Goal: Check status: Check status

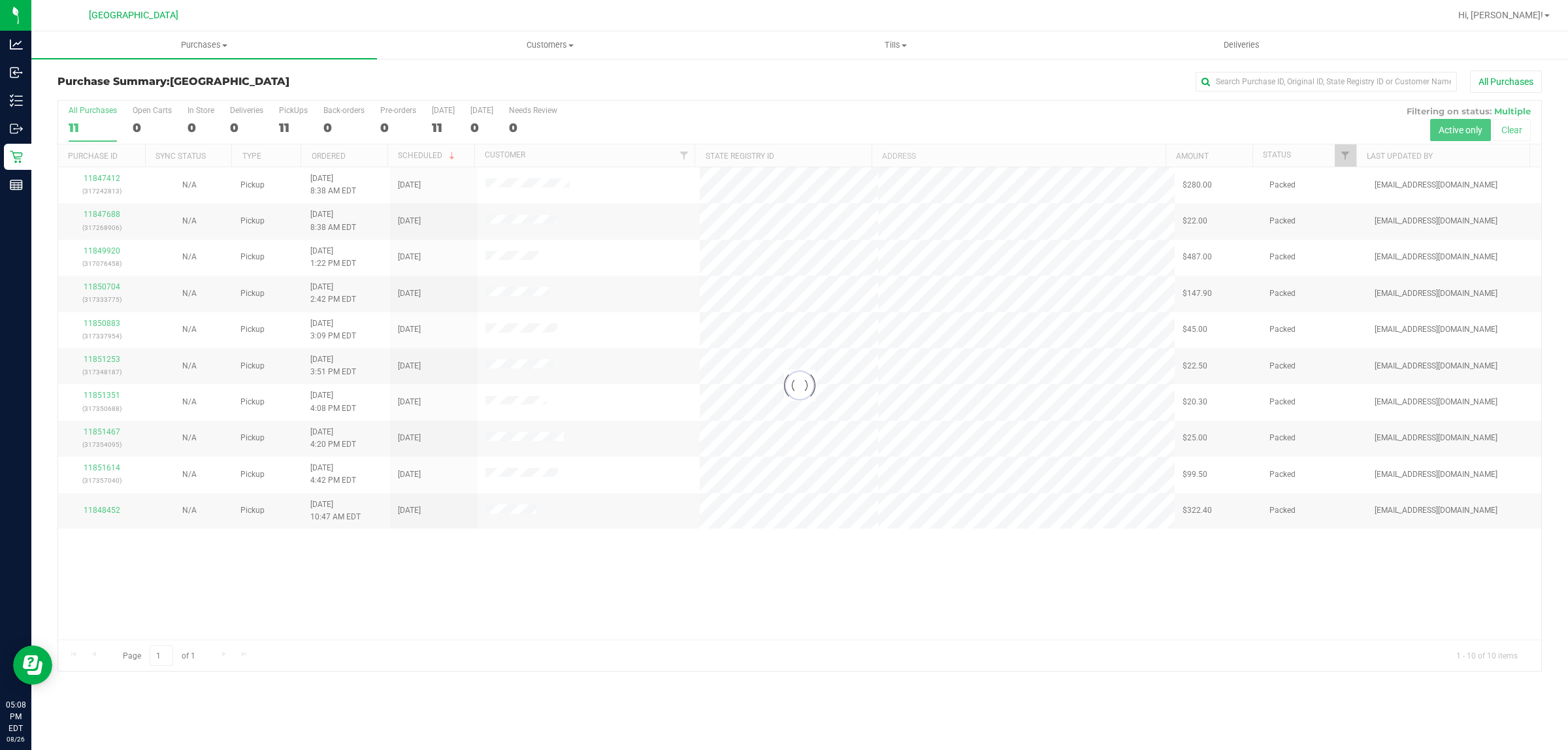
click at [93, 180] on div at bounding box center [799, 386] width 1483 height 570
click at [93, 180] on link "11847412" at bounding box center [102, 178] width 37 height 9
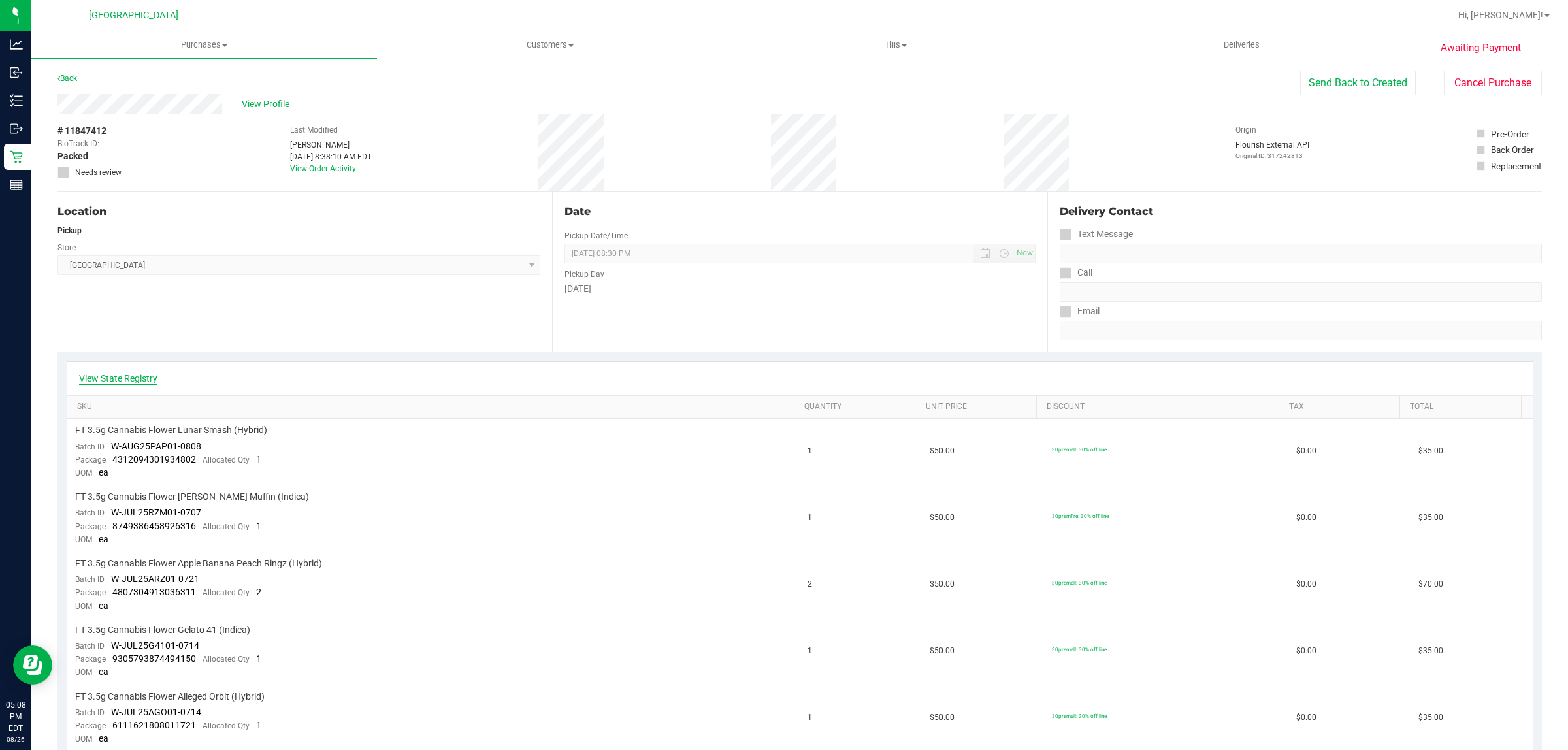
click at [139, 374] on link "View State Registry" at bounding box center [118, 378] width 79 height 13
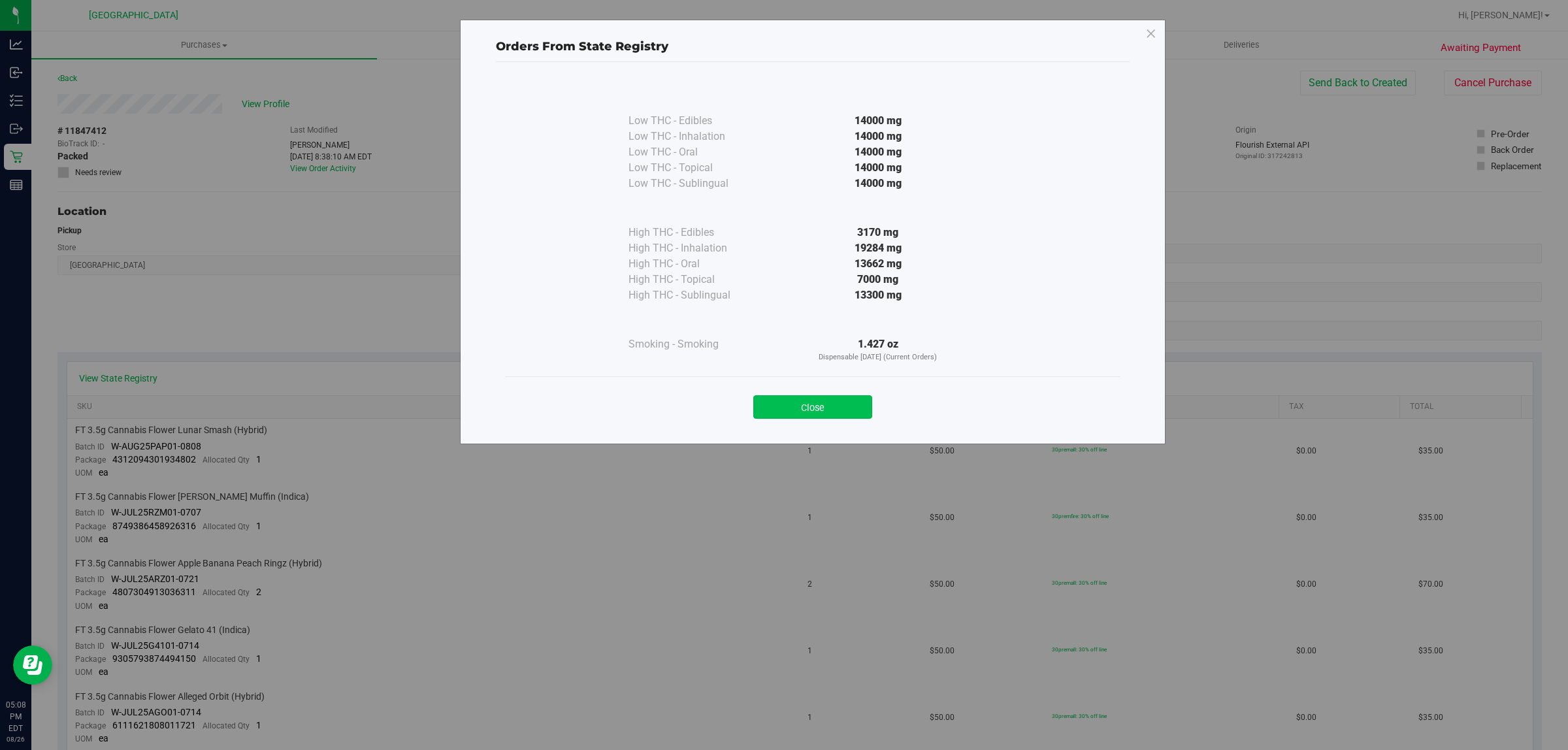
click at [813, 409] on button "Close" at bounding box center [813, 406] width 119 height 23
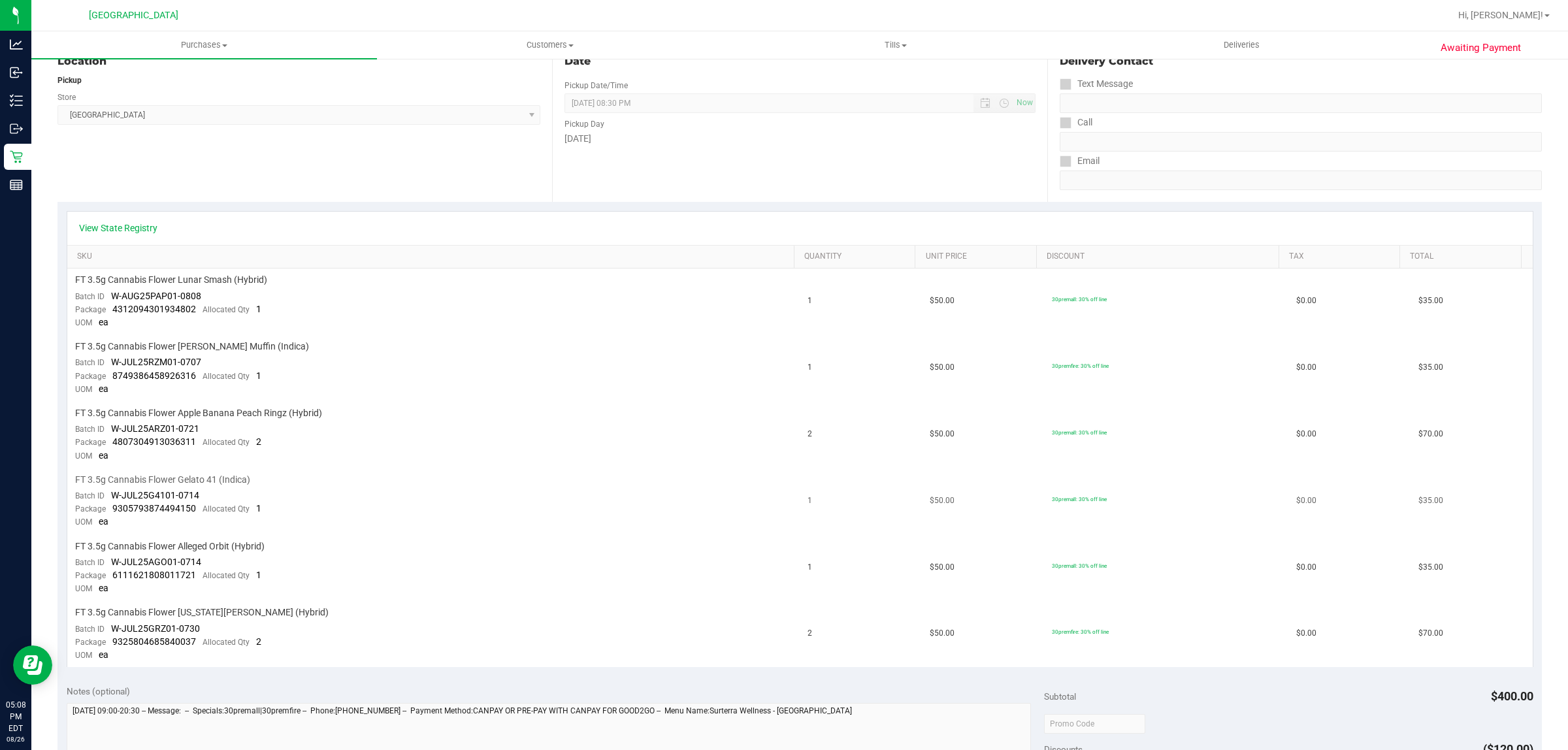
scroll to position [163, 0]
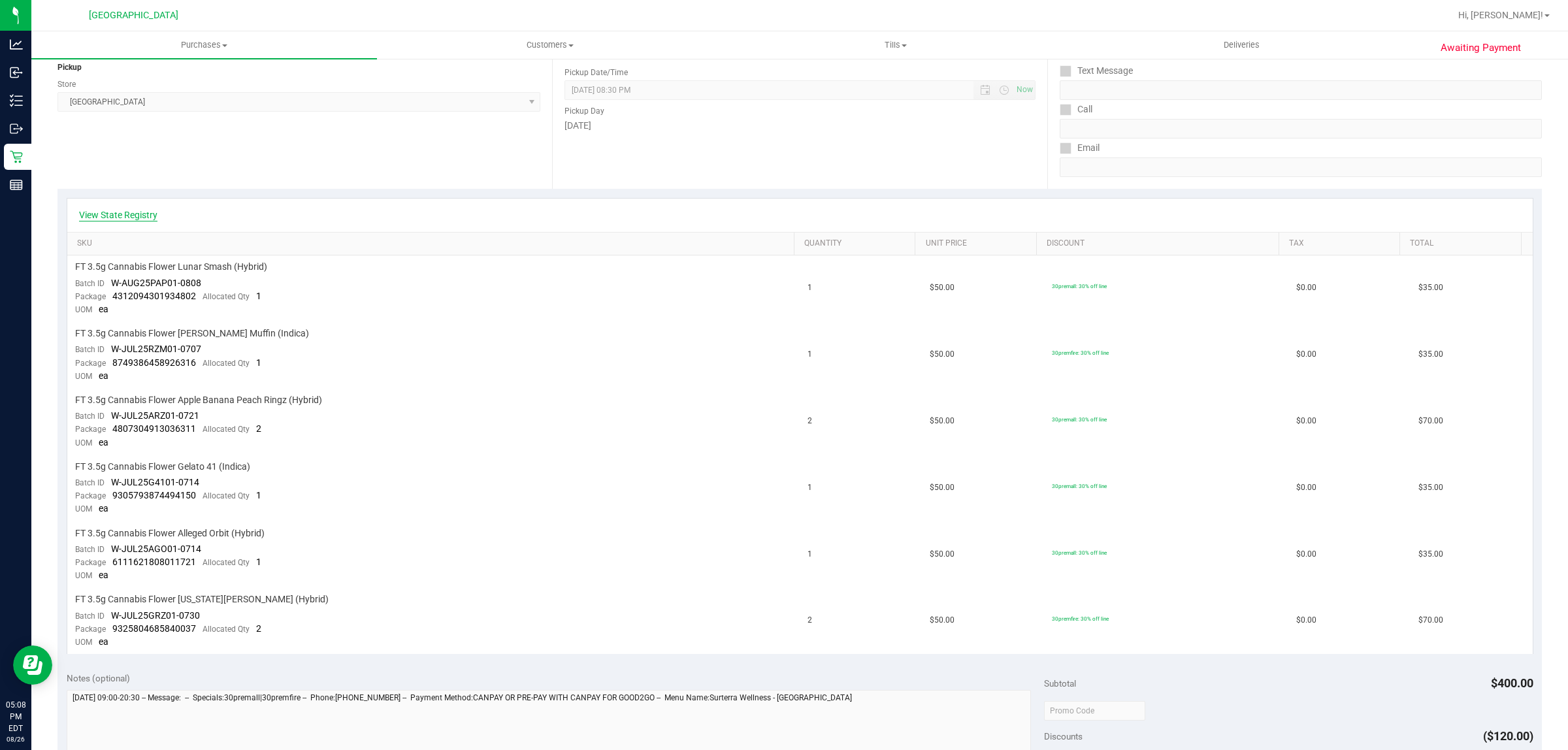
click at [142, 216] on link "View State Registry" at bounding box center [118, 214] width 79 height 13
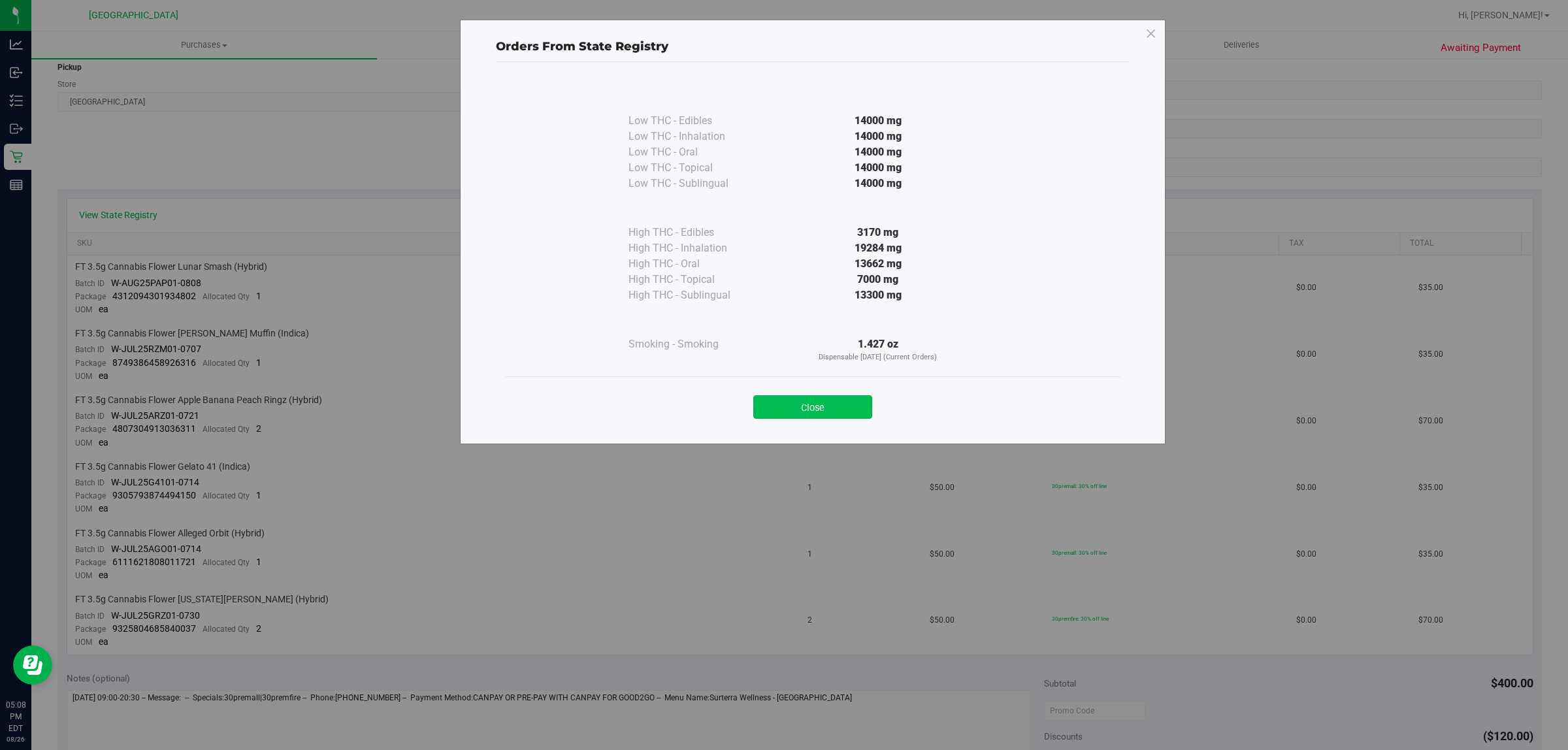
click at [794, 405] on button "Close" at bounding box center [813, 406] width 119 height 23
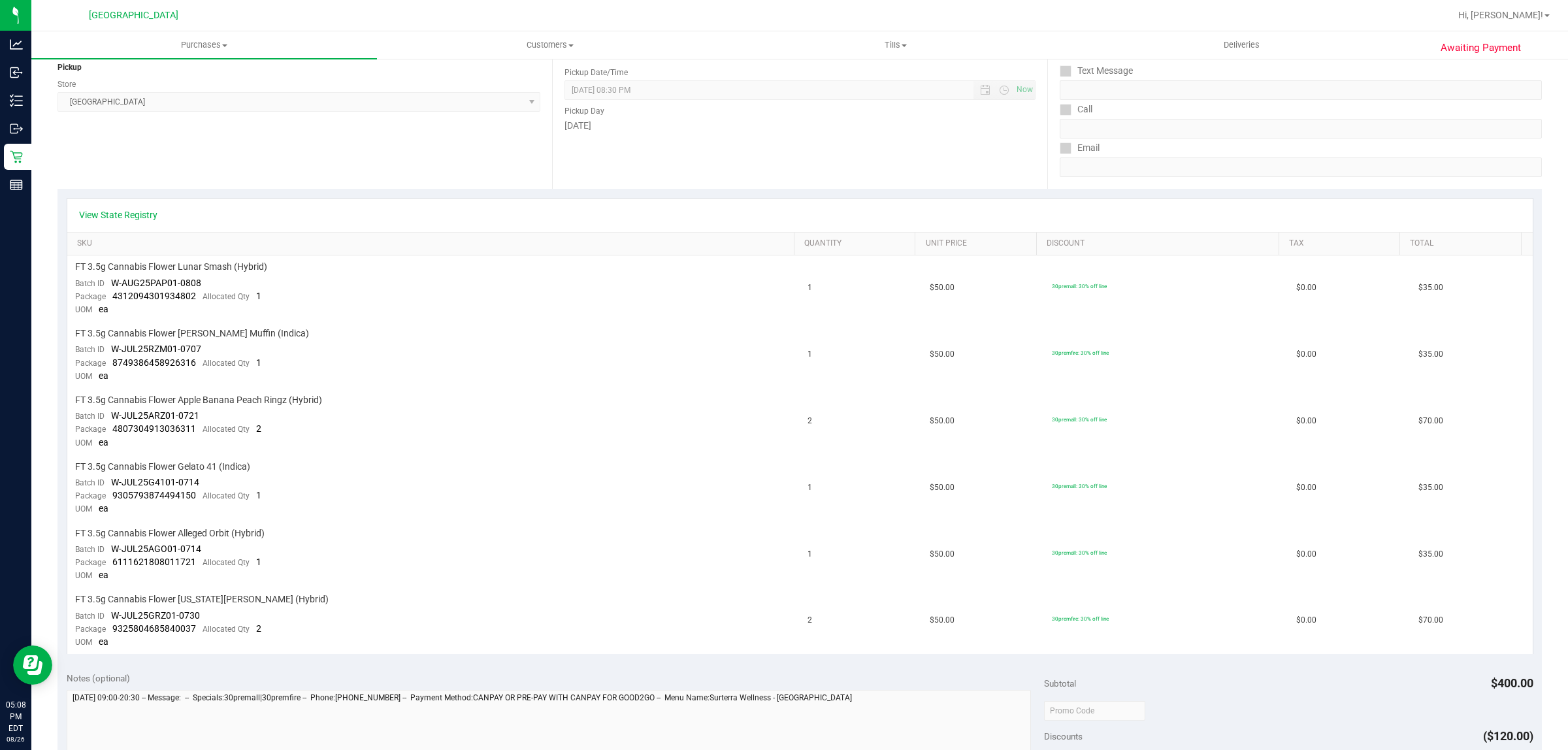
click at [326, 171] on div "Location Pickup Store [GEOGRAPHIC_DATA] WC Select Store [PERSON_NAME][GEOGRAPHI…" at bounding box center [304, 109] width 495 height 160
click at [364, 201] on div "View State Registry" at bounding box center [800, 215] width 1466 height 33
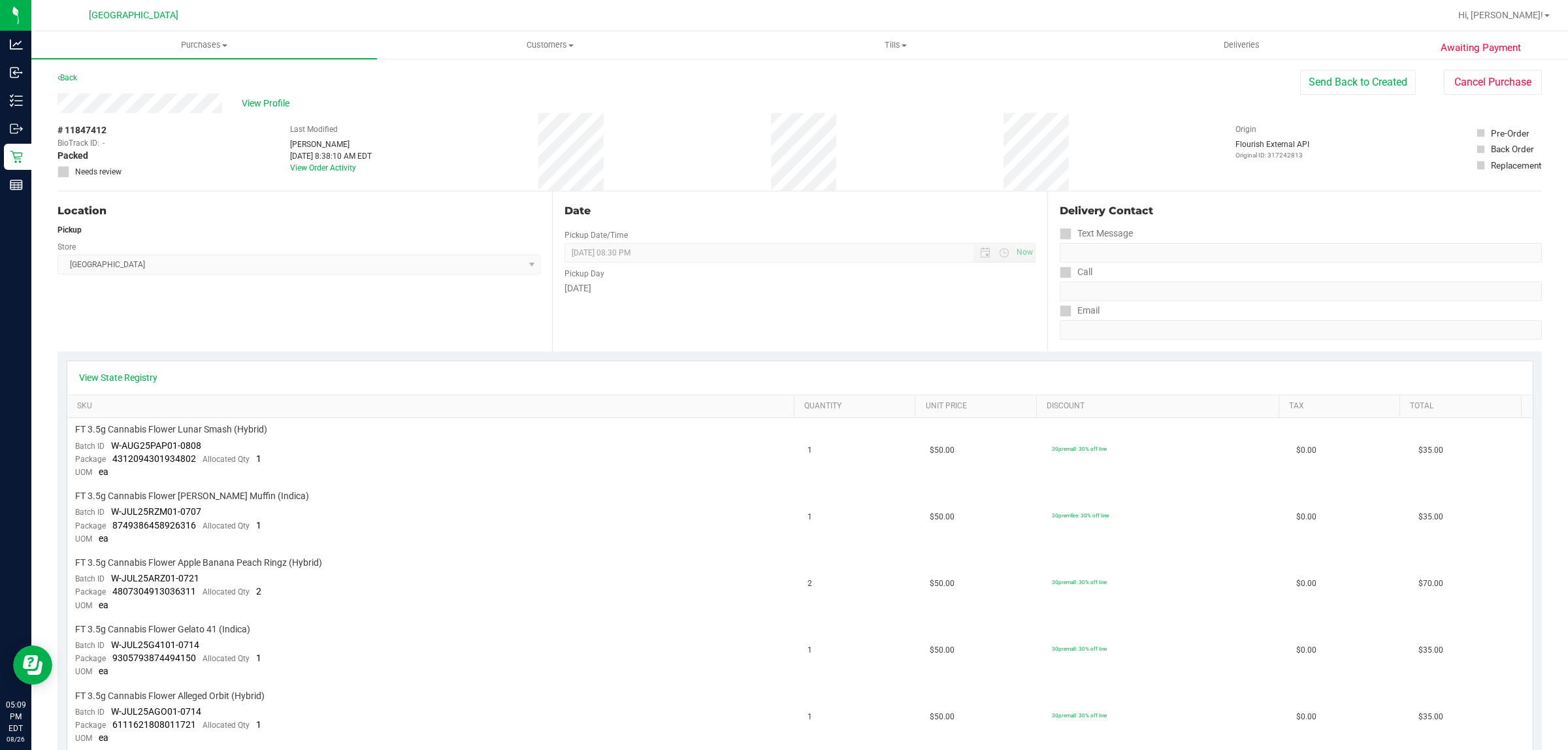
scroll to position [0, 0]
click at [431, 309] on div "Location Pickup Store [GEOGRAPHIC_DATA] WC Select Store [PERSON_NAME][GEOGRAPHI…" at bounding box center [304, 272] width 495 height 160
drag, startPoint x: 291, startPoint y: 309, endPoint x: 294, endPoint y: 297, distance: 12.4
click at [292, 309] on div "Location Pickup Store [GEOGRAPHIC_DATA] WC Select Store [PERSON_NAME][GEOGRAPHI…" at bounding box center [304, 272] width 495 height 160
click at [1200, 117] on div "# 11847412 BioTrack ID: - Packed Needs review Last Modified [PERSON_NAME] [DATE…" at bounding box center [799, 153] width 1484 height 78
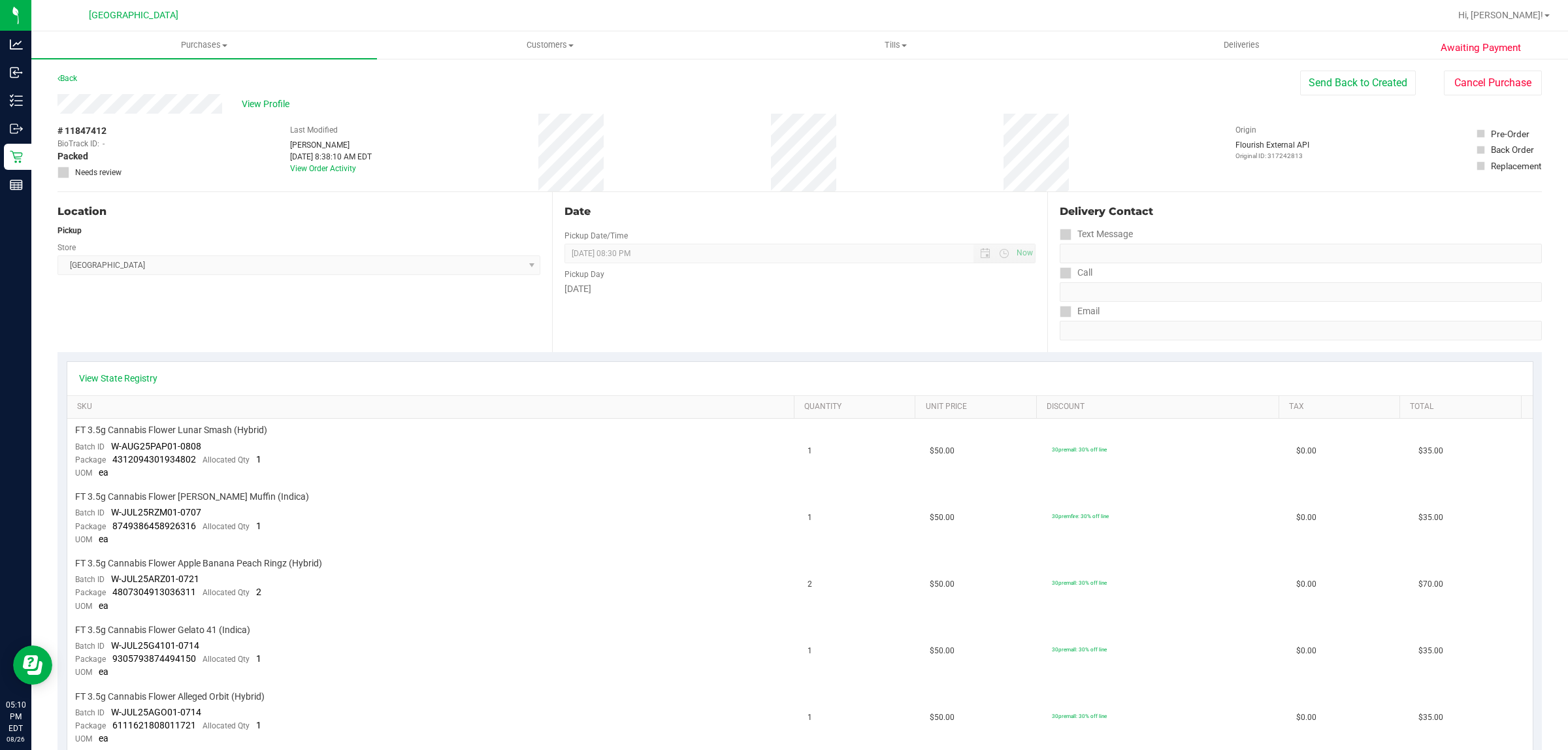
click at [703, 299] on div "Date Pickup Date/Time [DATE] Now [DATE] 08:30 PM Now Pickup Day [DATE]" at bounding box center [799, 272] width 495 height 160
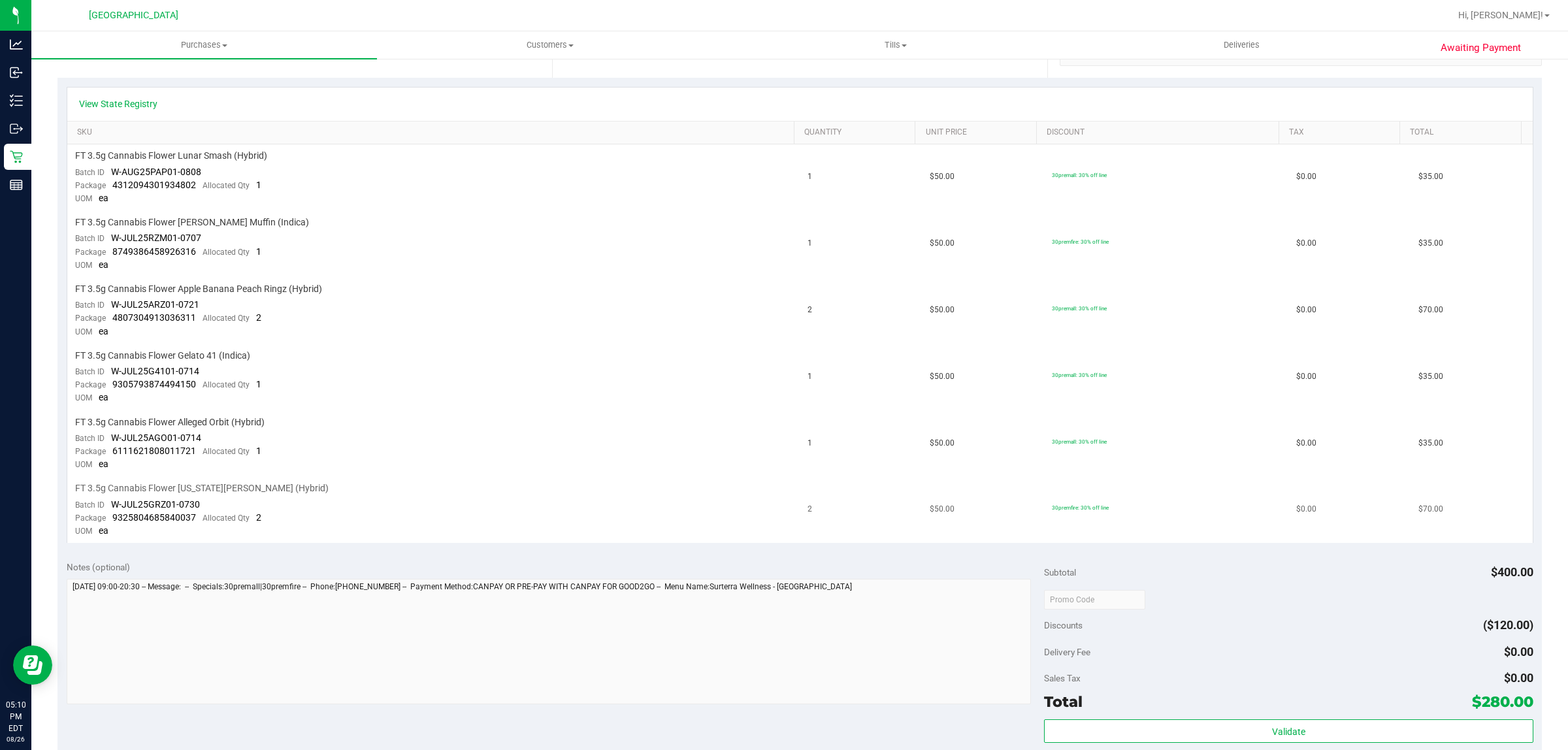
scroll to position [245, 0]
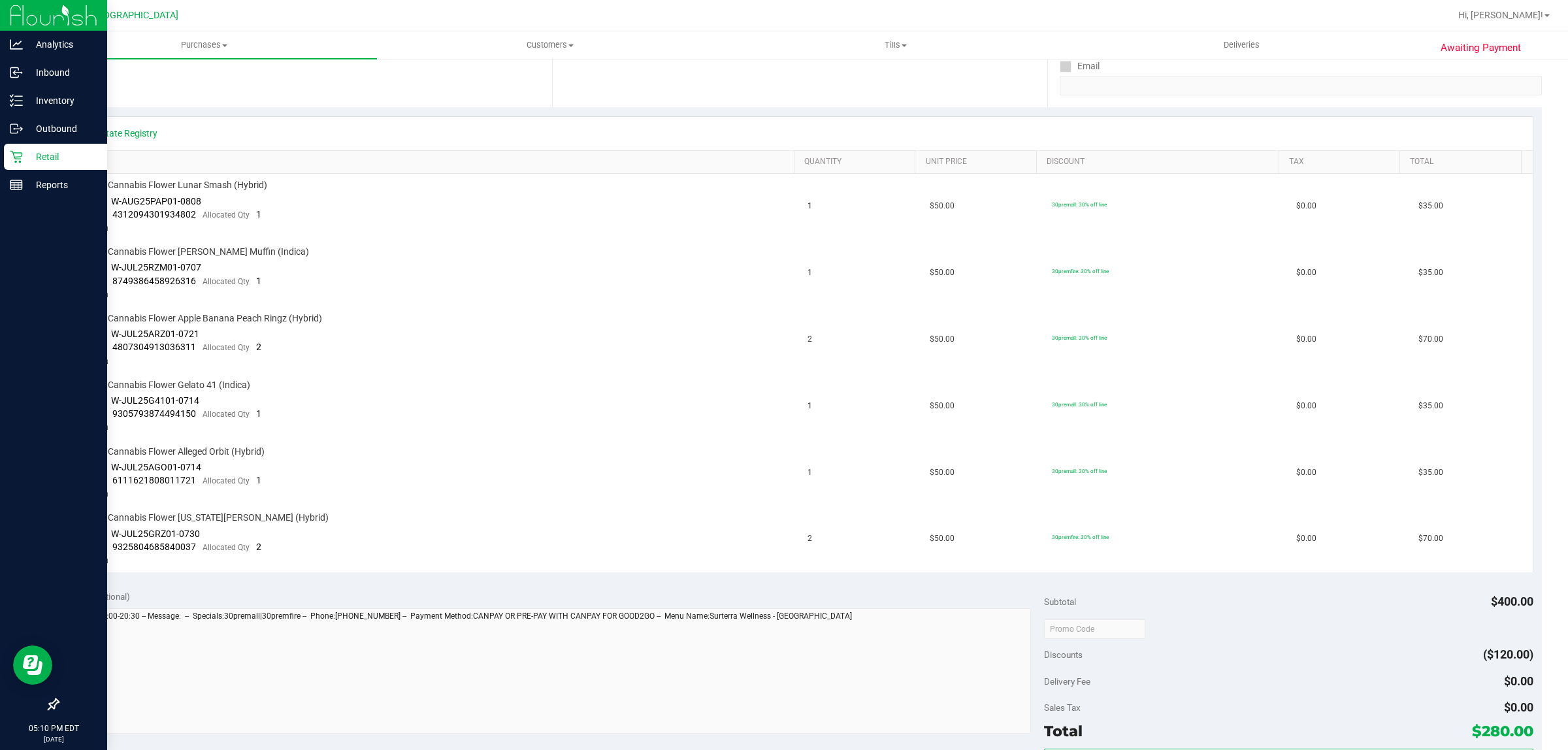
click at [38, 163] on p "Retail" at bounding box center [62, 156] width 79 height 16
